Goal: Information Seeking & Learning: Learn about a topic

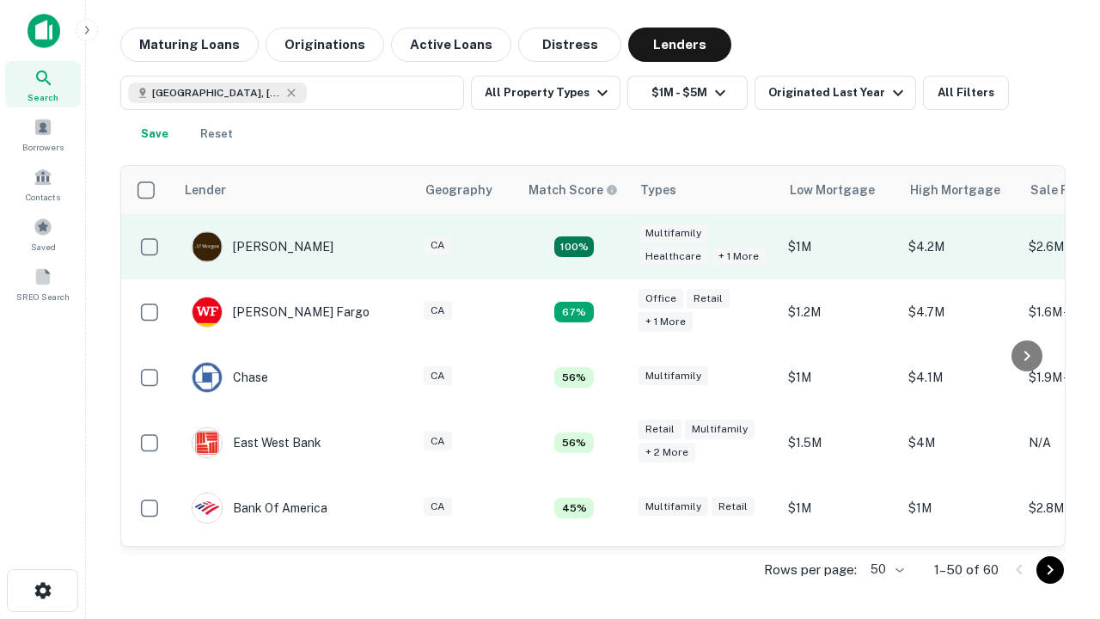
click at [610, 247] on td "100%" at bounding box center [574, 246] width 112 height 65
